Goal: Navigation & Orientation: Find specific page/section

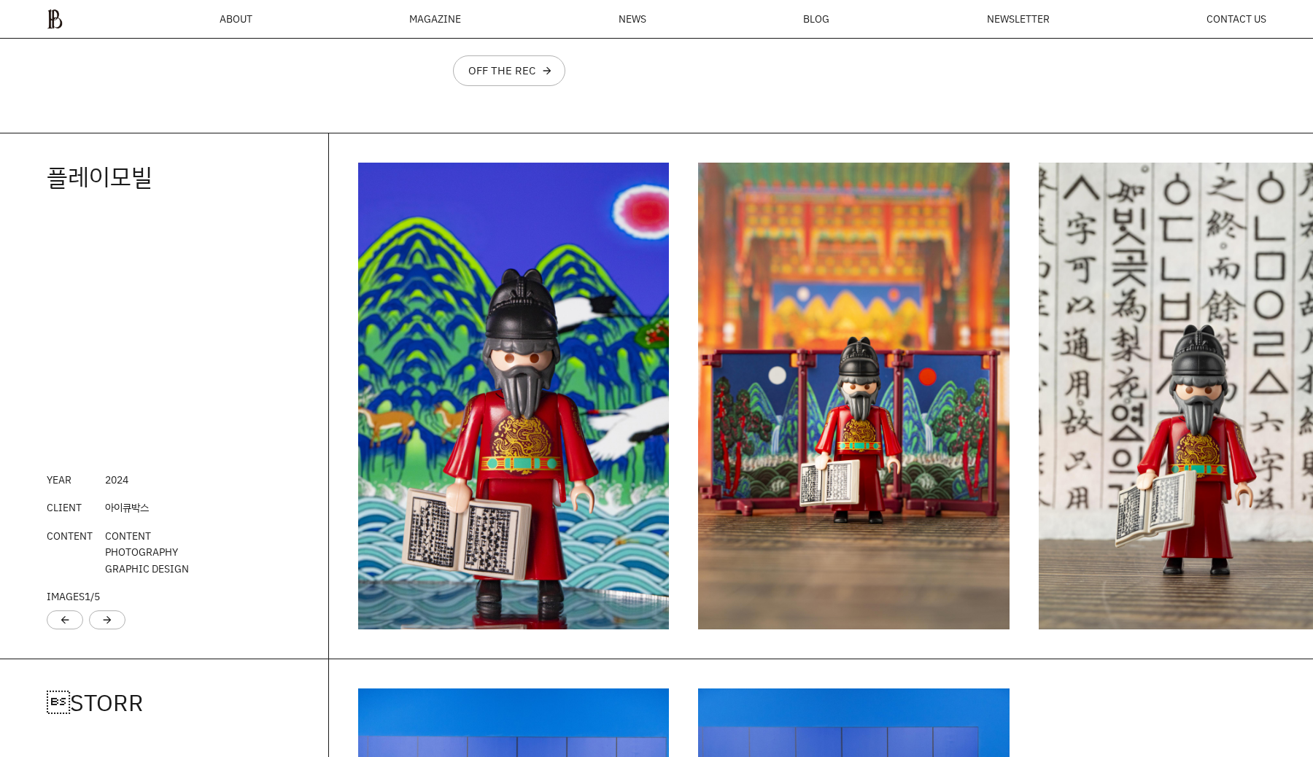
scroll to position [1993, 0]
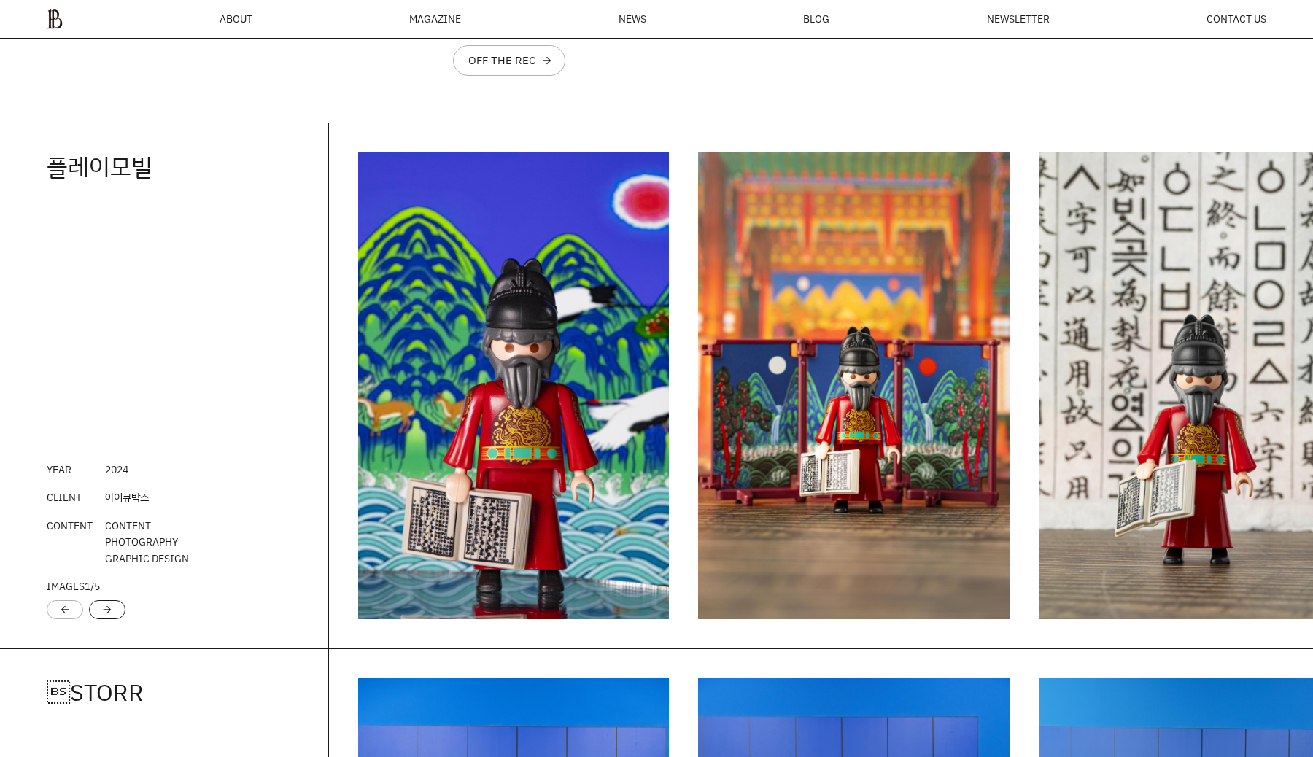
click at [99, 606] on div "arrow_forward" at bounding box center [107, 609] width 36 height 19
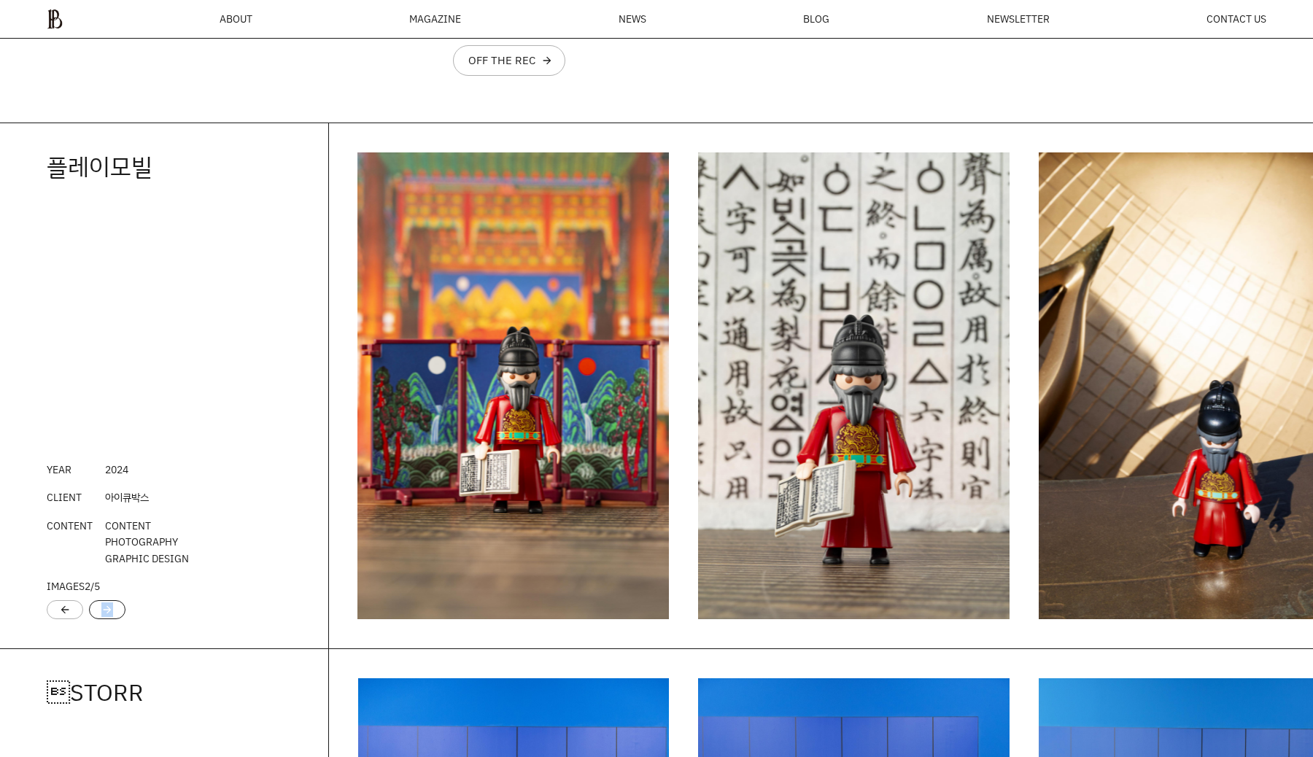
click at [99, 606] on div "arrow_forward" at bounding box center [107, 609] width 36 height 19
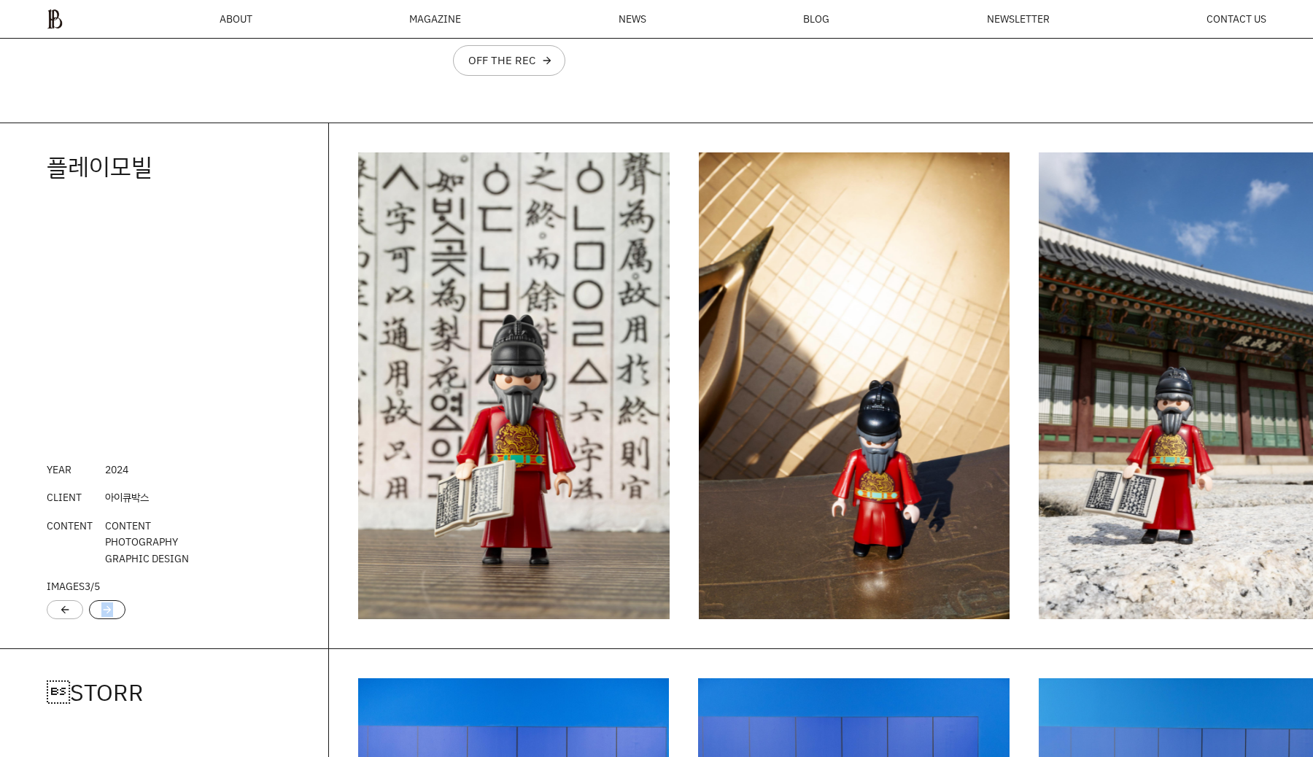
click at [99, 606] on div "arrow_forward" at bounding box center [107, 609] width 36 height 19
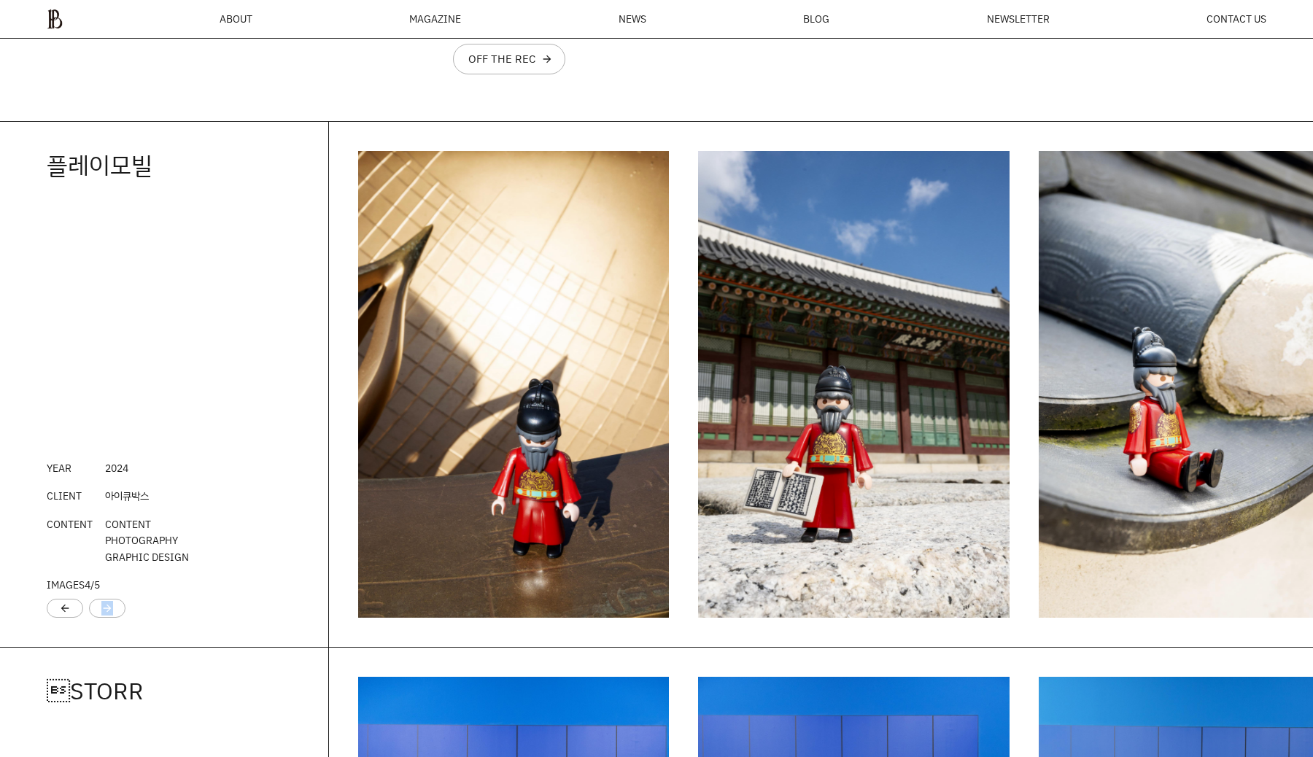
scroll to position [1995, 0]
click at [113, 608] on div "arrow_forward" at bounding box center [107, 607] width 36 height 19
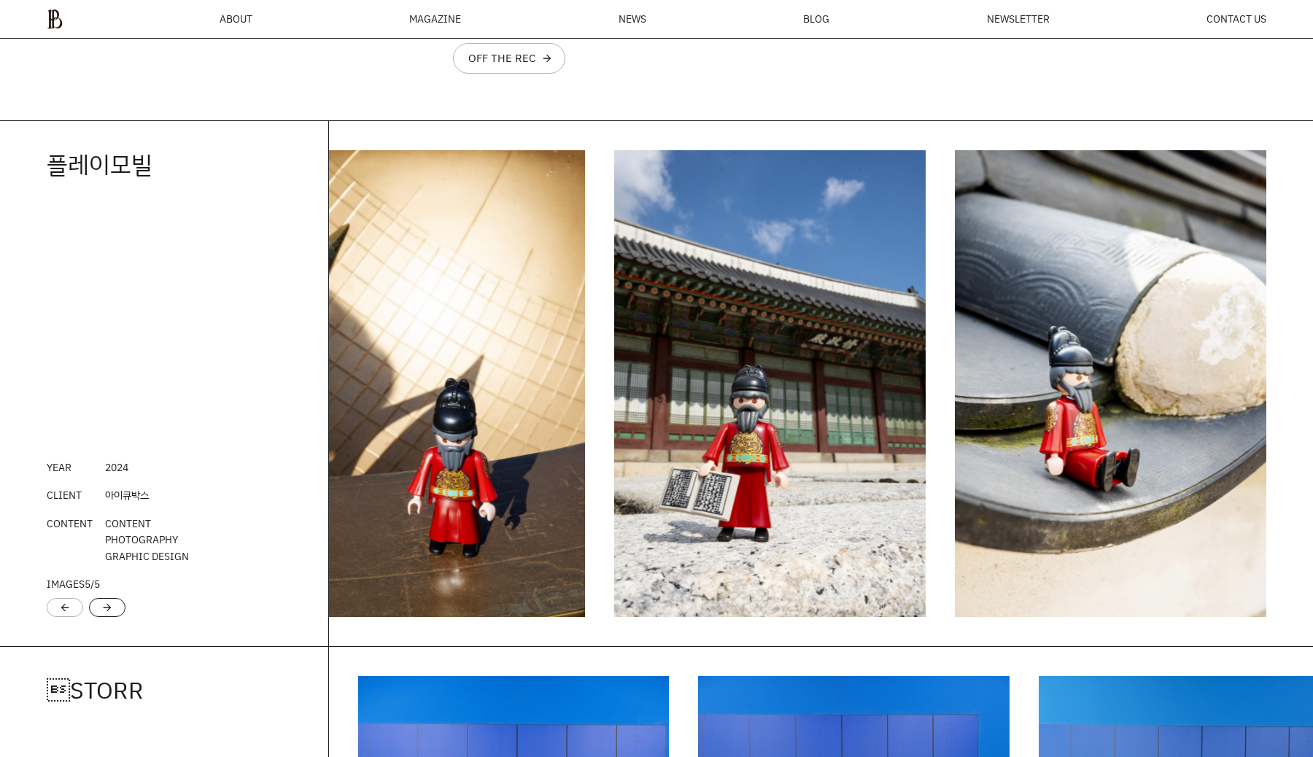
click at [113, 608] on div "arrow_forward" at bounding box center [107, 607] width 36 height 19
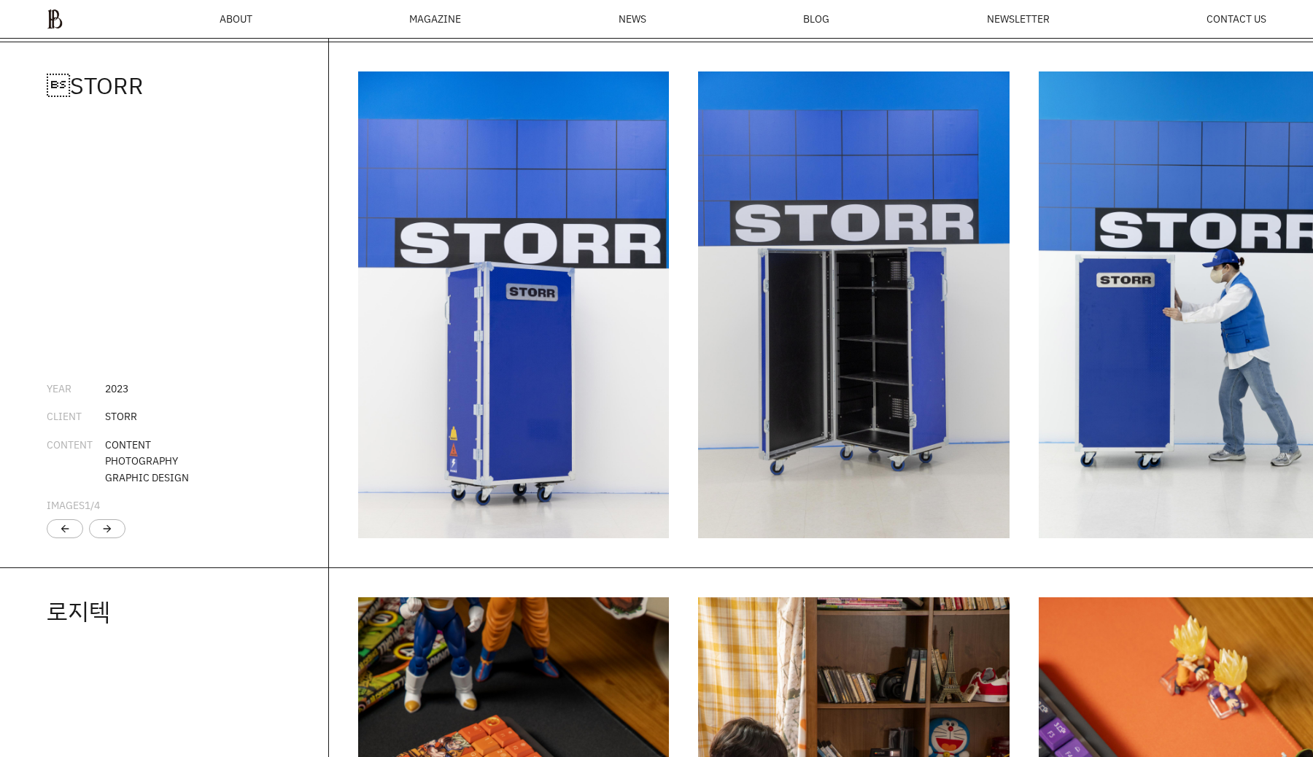
scroll to position [2601, 0]
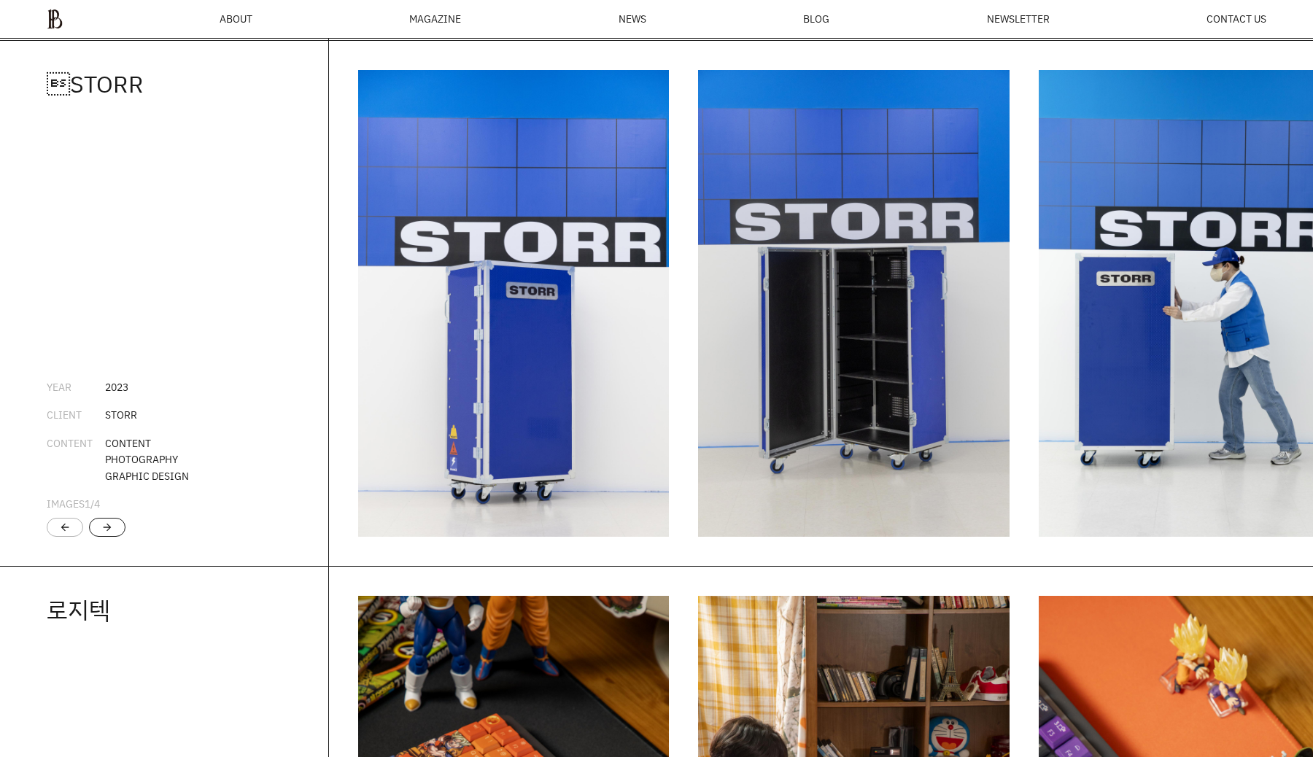
click at [113, 532] on div "arrow_forward" at bounding box center [107, 527] width 36 height 19
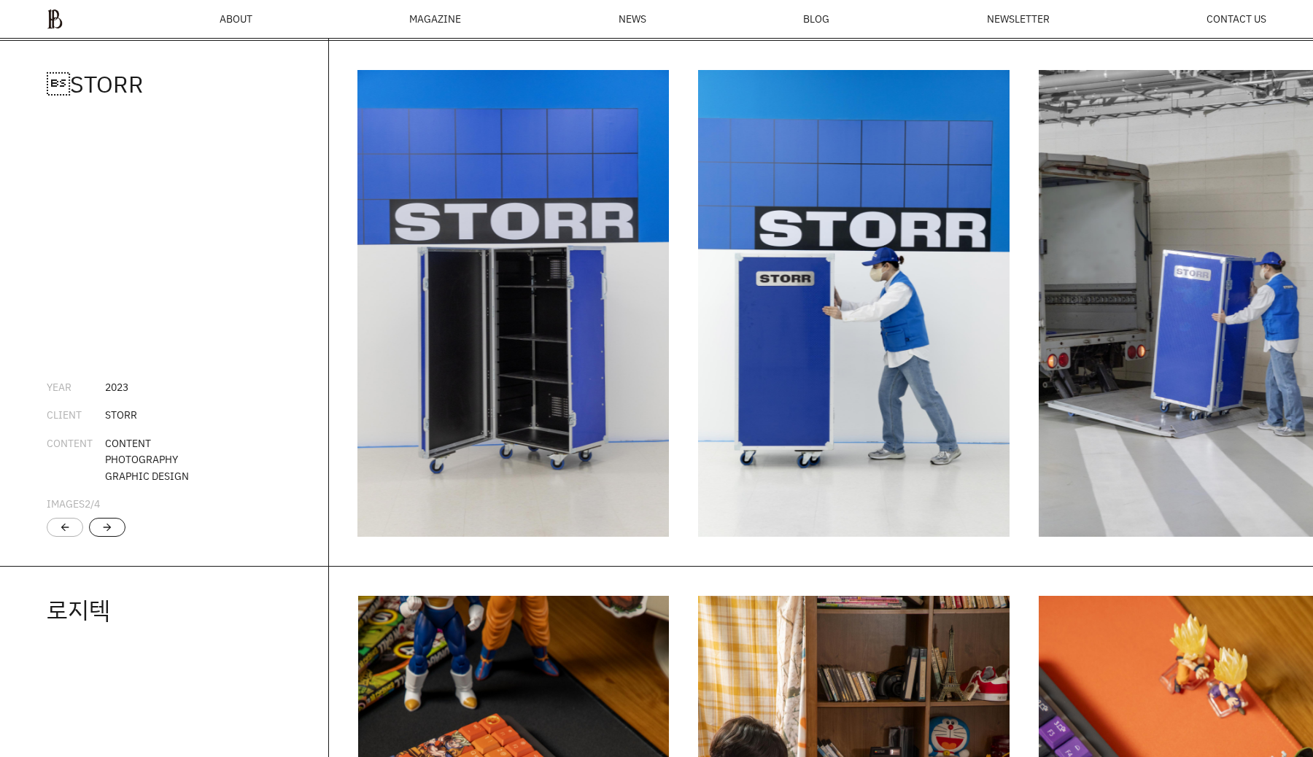
click at [113, 532] on div "arrow_forward" at bounding box center [107, 527] width 36 height 19
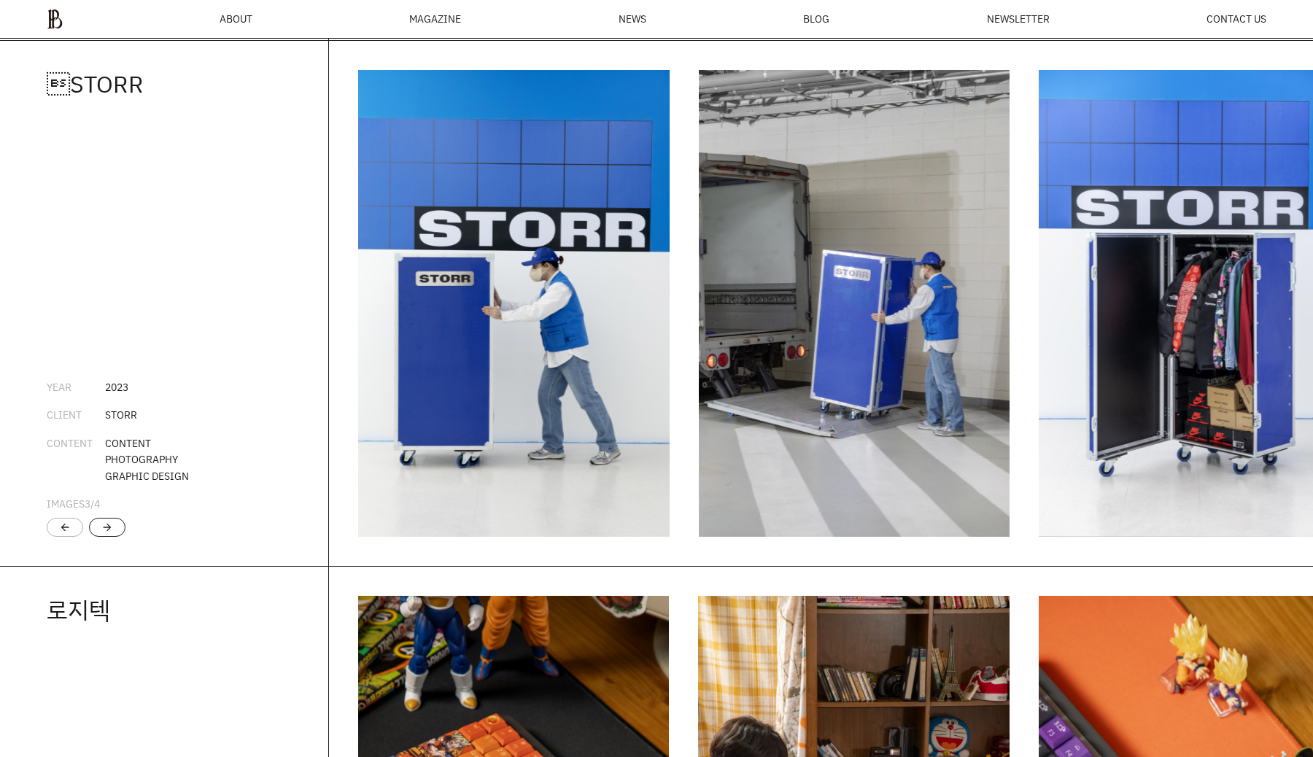
click at [113, 532] on div "arrow_forward" at bounding box center [107, 527] width 36 height 19
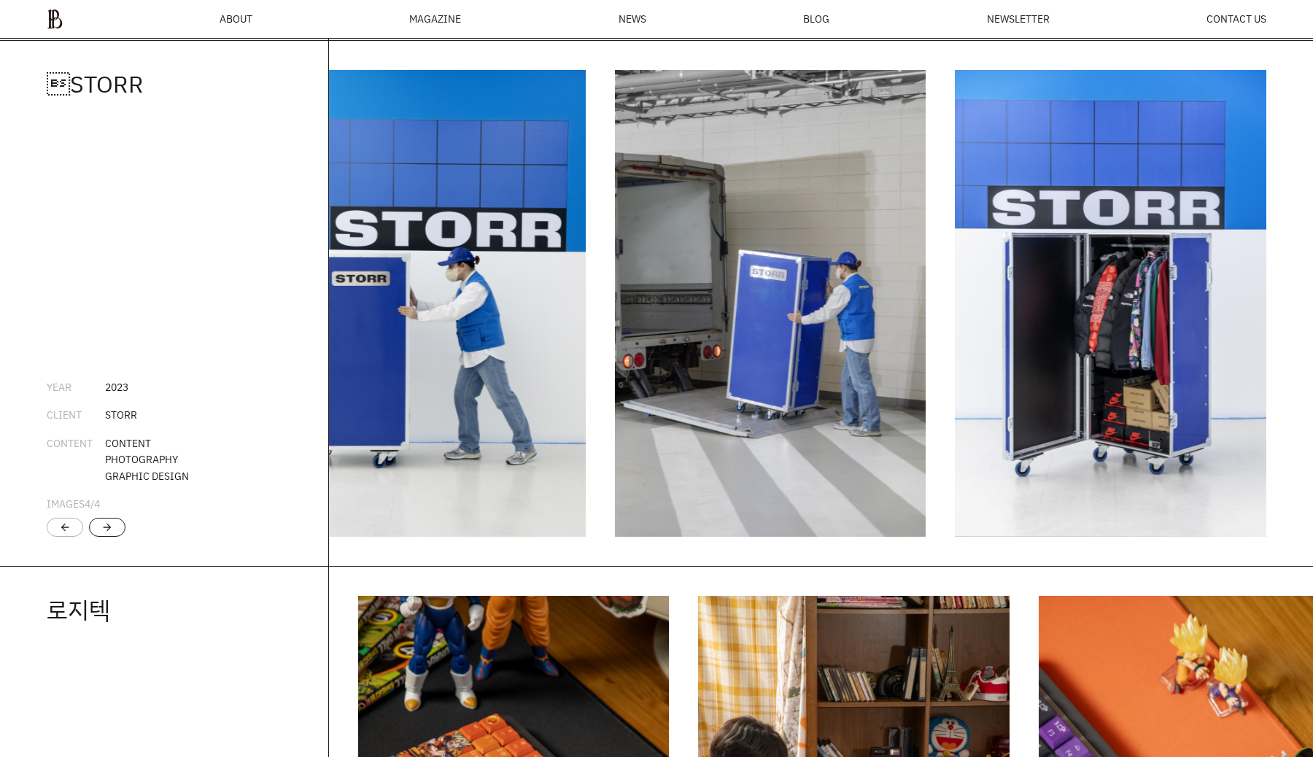
click at [113, 532] on div "arrow_forward" at bounding box center [107, 527] width 36 height 19
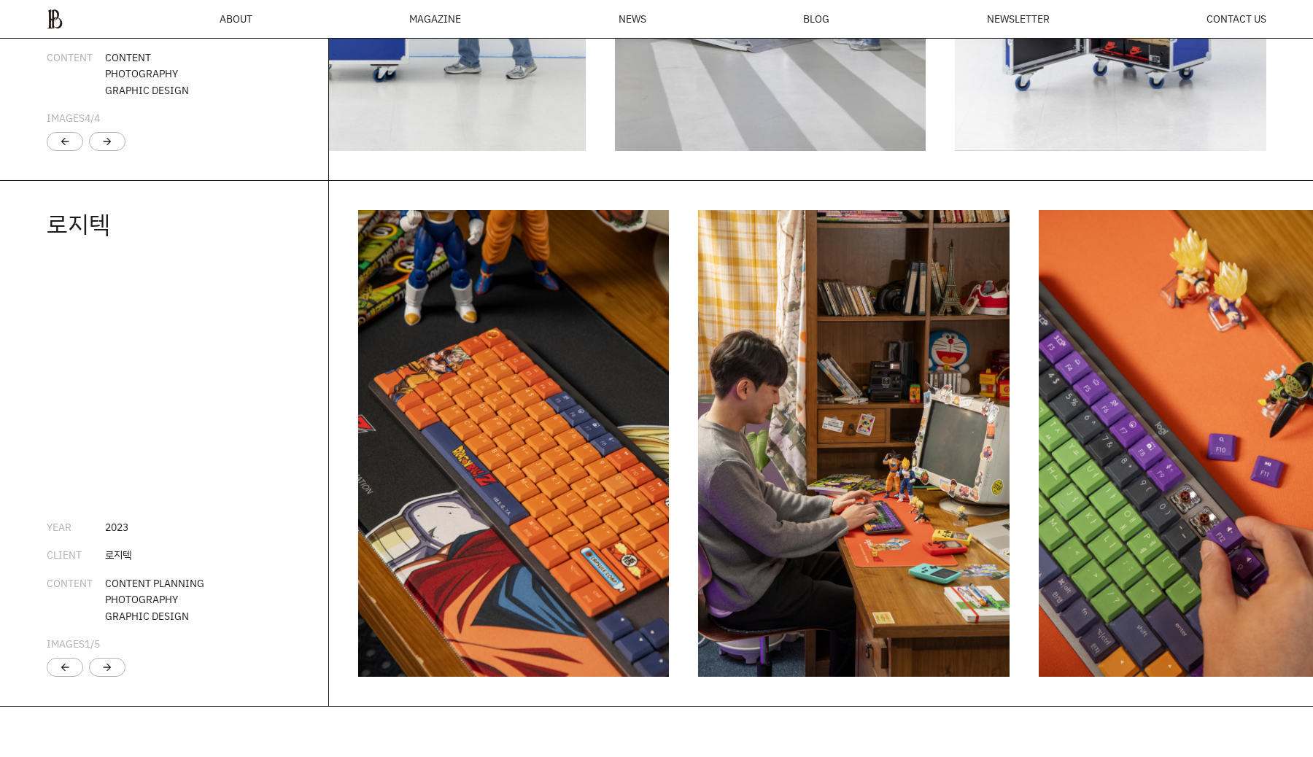
scroll to position [3001, 0]
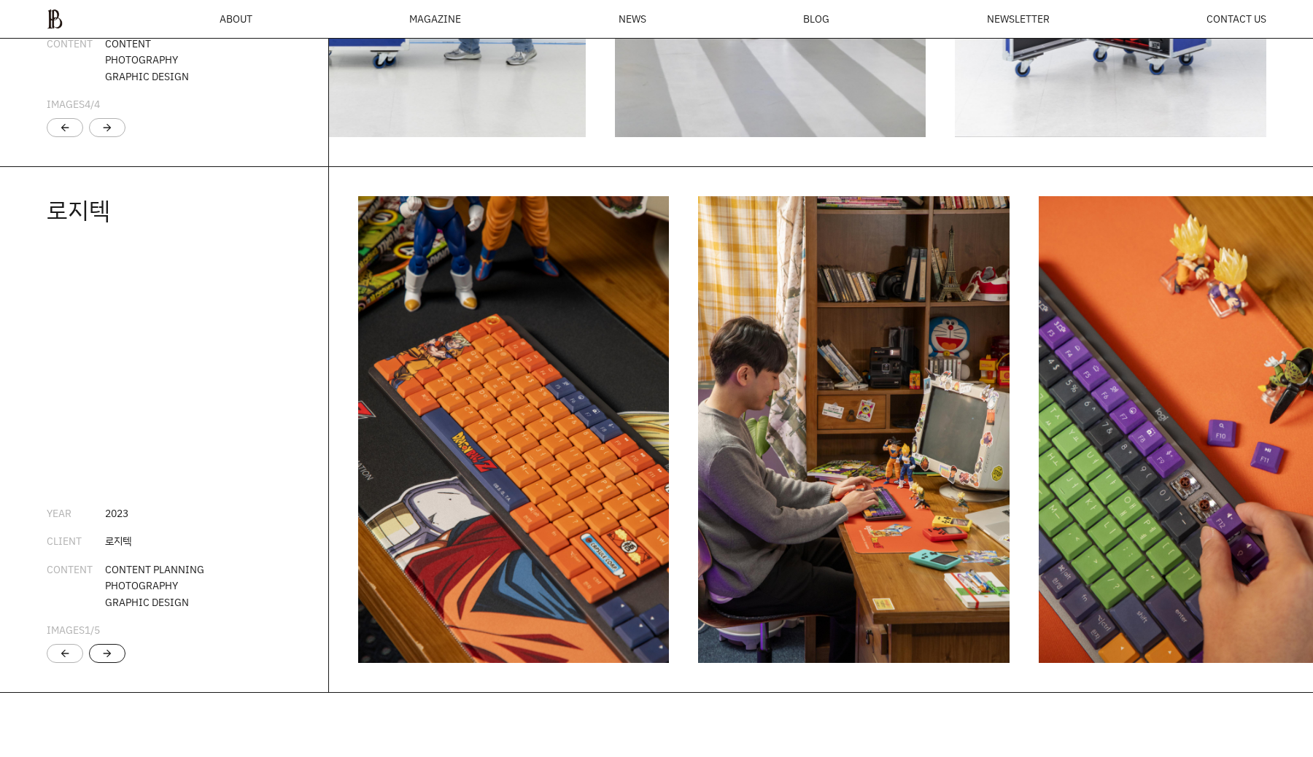
click at [112, 656] on div "arrow_forward" at bounding box center [107, 654] width 12 height 12
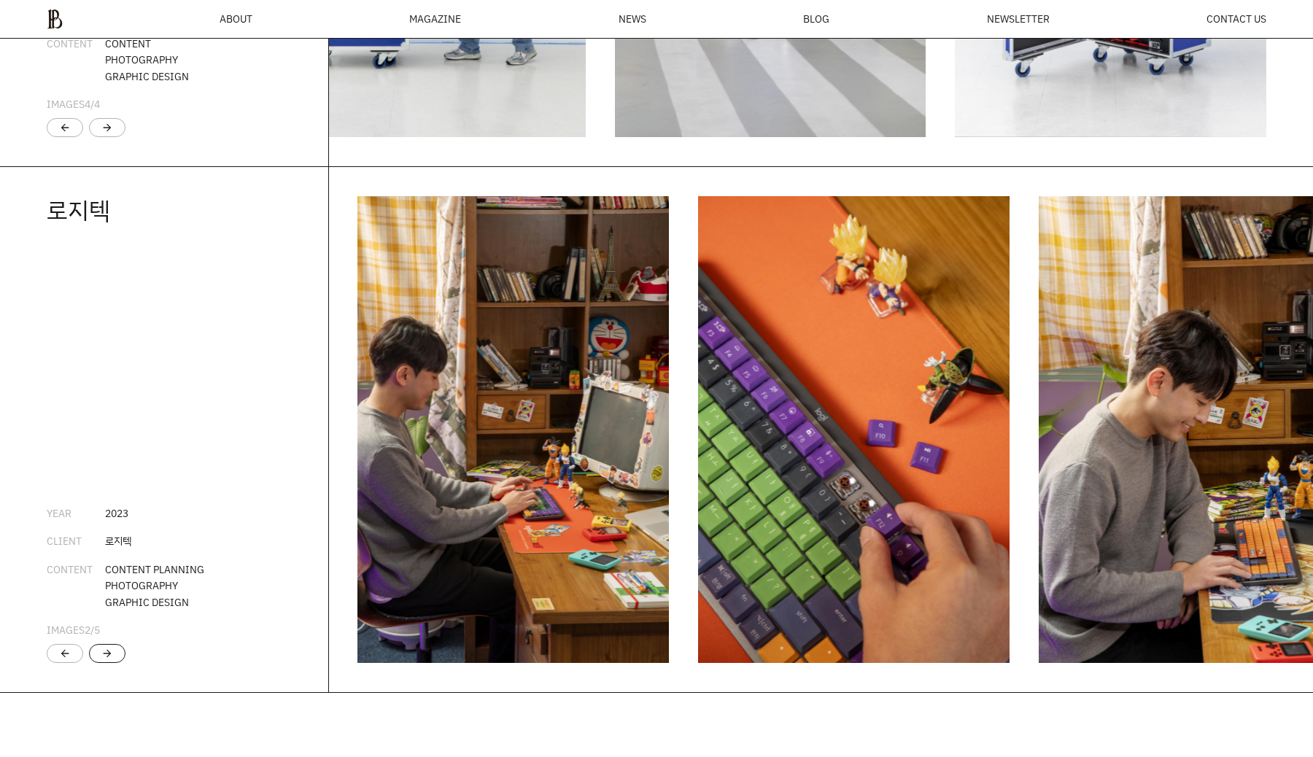
click at [112, 656] on div "arrow_forward" at bounding box center [107, 654] width 12 height 12
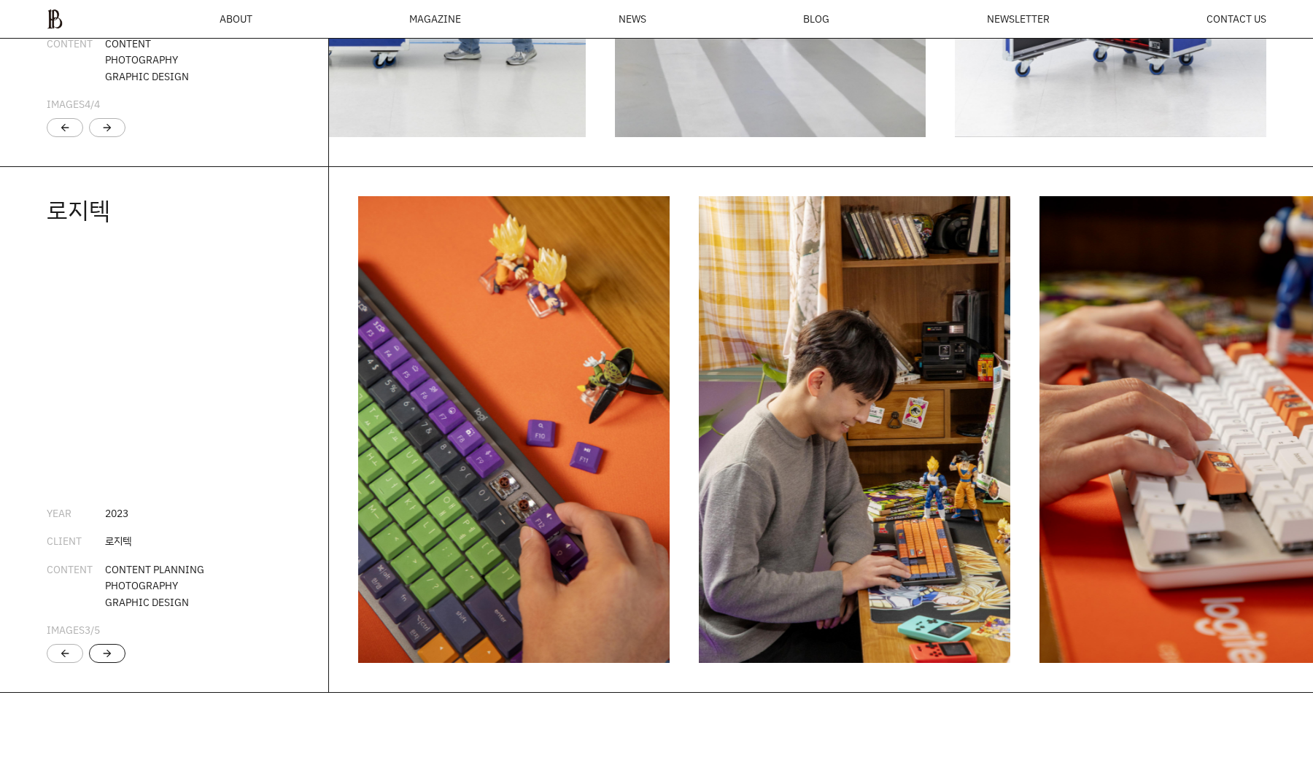
click at [112, 656] on div "arrow_forward" at bounding box center [107, 654] width 12 height 12
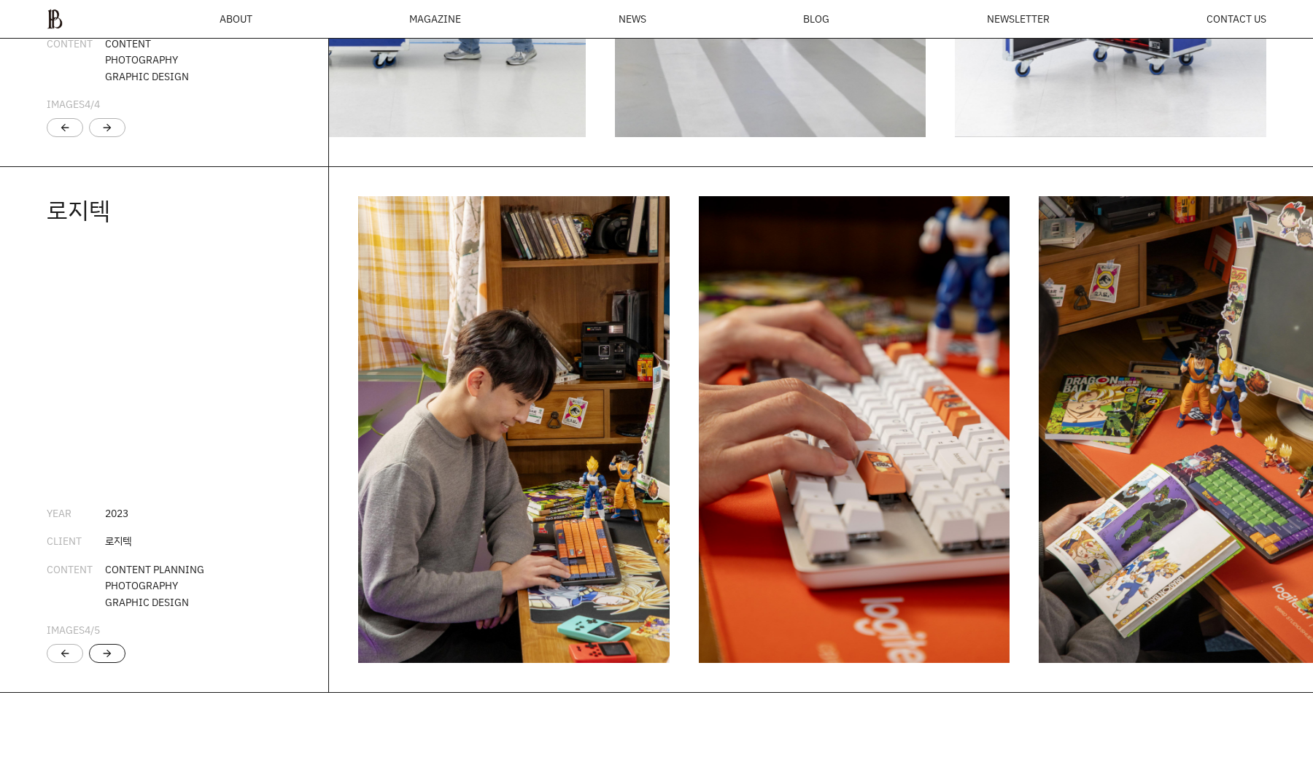
click at [115, 655] on div "arrow_forward" at bounding box center [107, 653] width 36 height 19
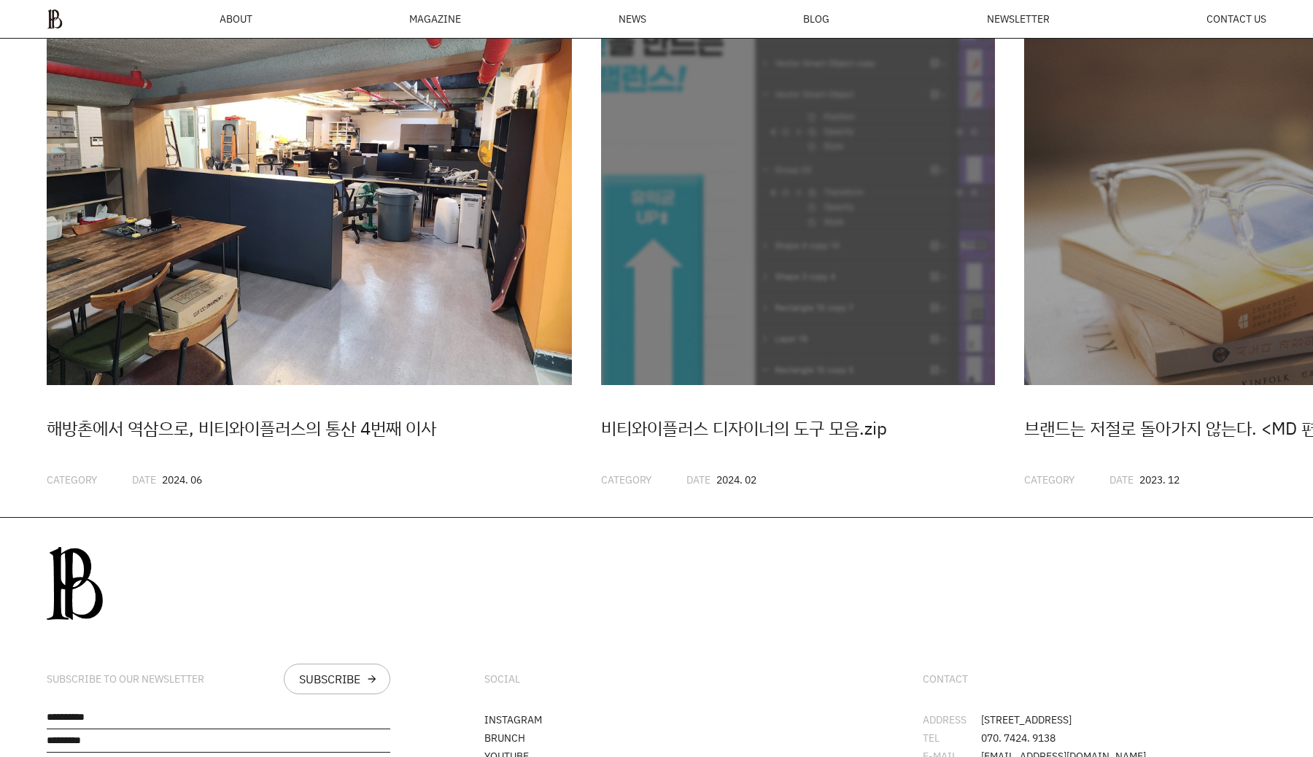
scroll to position [4044, 0]
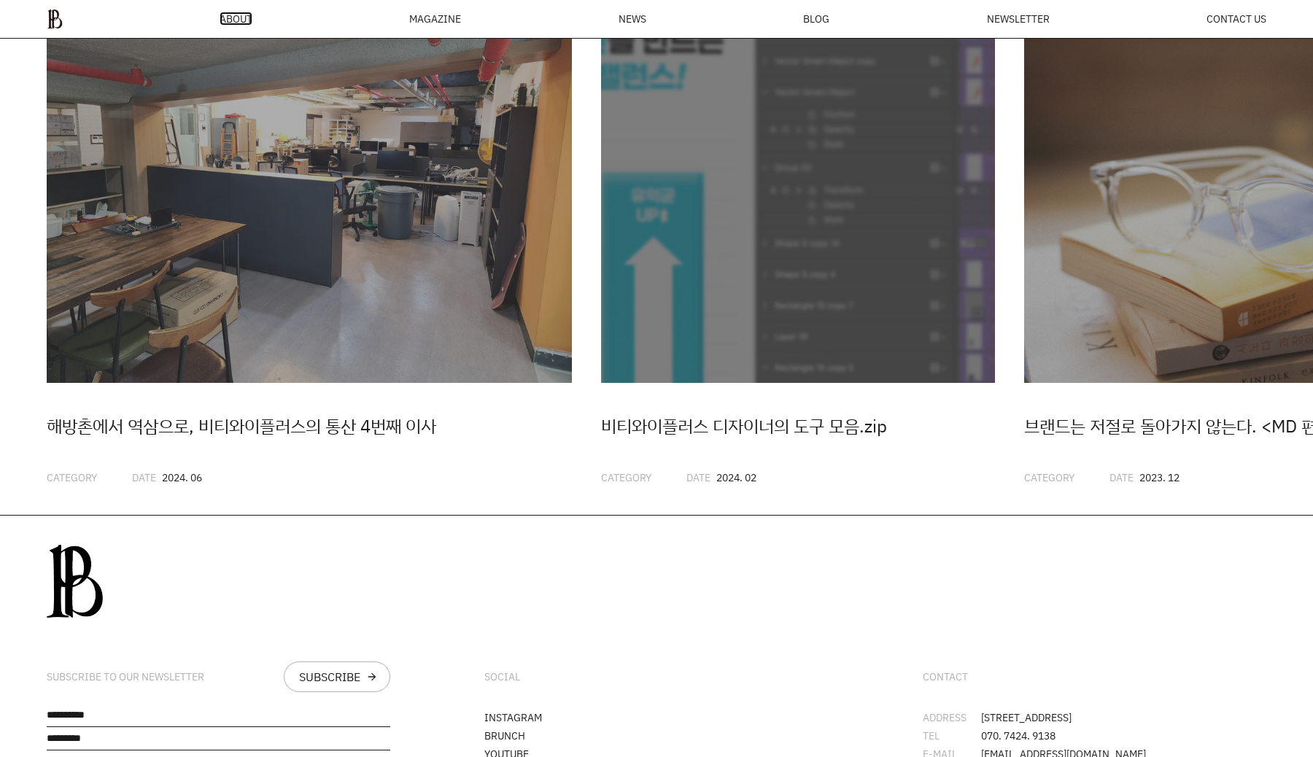
click at [227, 19] on span "ABOUT" at bounding box center [236, 19] width 33 height 10
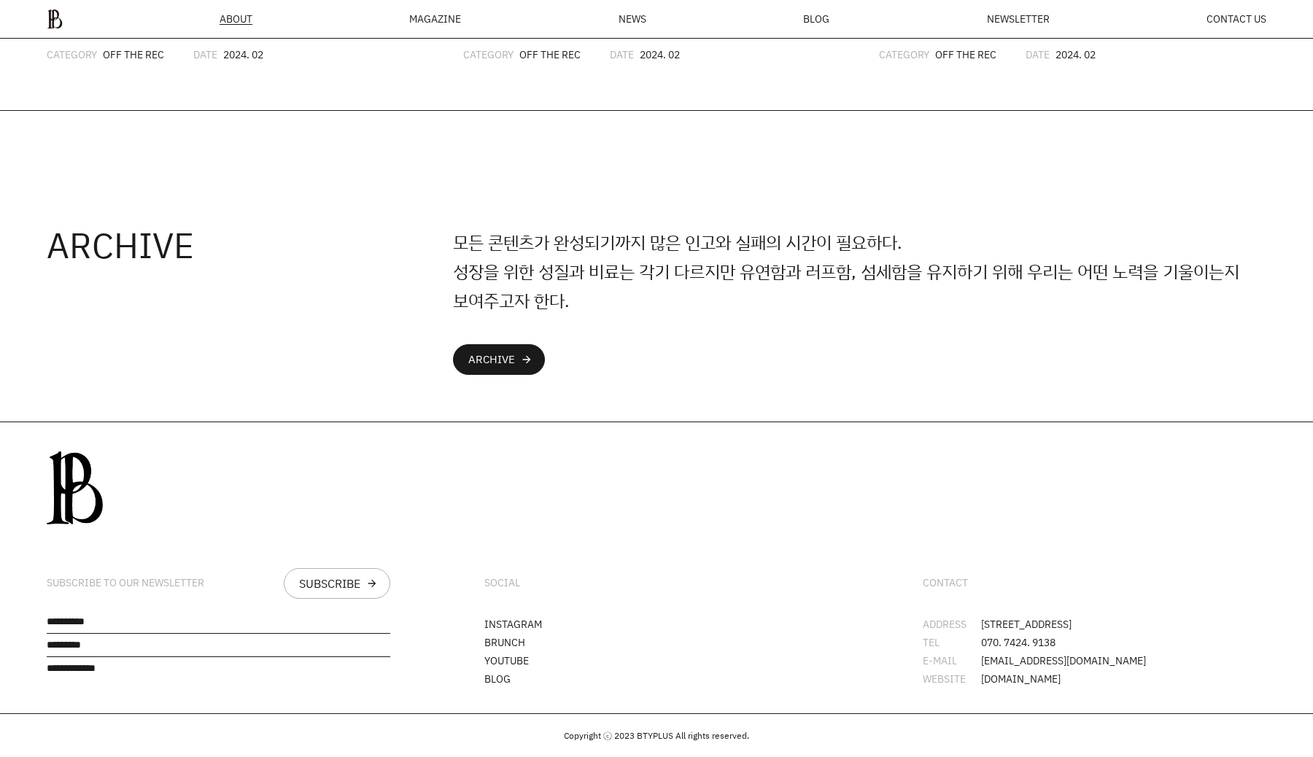
scroll to position [3707, 0]
